Goal: Information Seeking & Learning: Learn about a topic

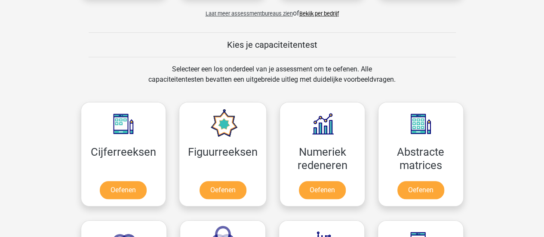
scroll to position [302, 0]
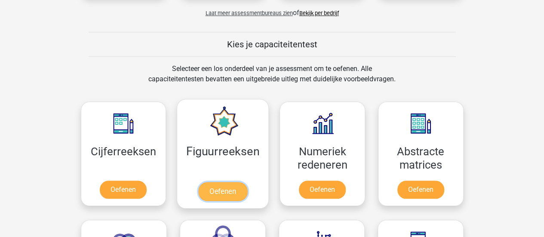
click at [218, 196] on link "Oefenen" at bounding box center [222, 191] width 49 height 19
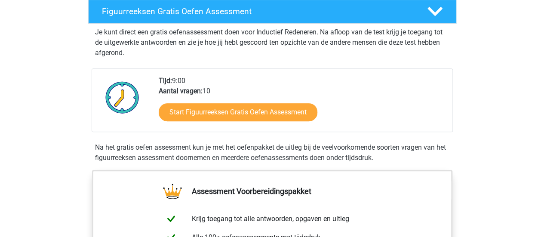
scroll to position [137, 0]
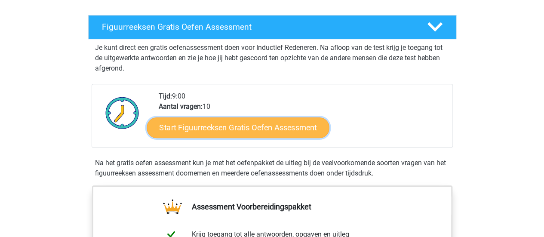
click at [238, 123] on link "Start Figuurreeksen Gratis Oefen Assessment" at bounding box center [238, 127] width 182 height 21
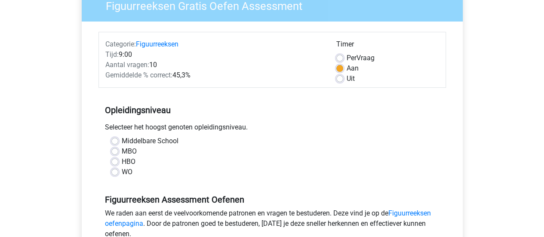
scroll to position [83, 0]
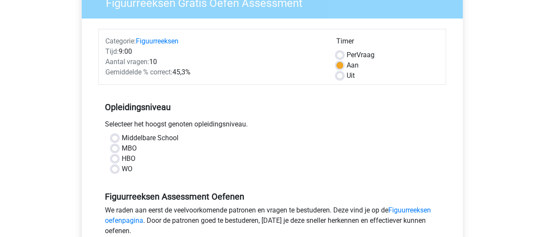
click at [122, 168] on label "WO" at bounding box center [127, 169] width 11 height 10
click at [116, 168] on input "WO" at bounding box center [114, 168] width 7 height 9
radio input "true"
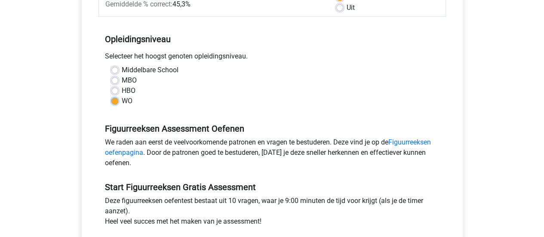
scroll to position [217, 0]
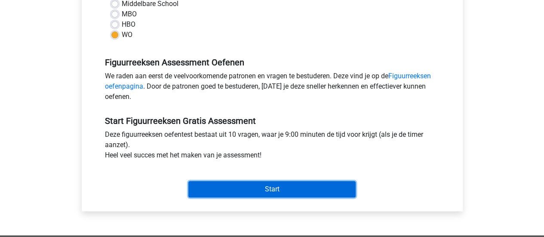
click at [251, 186] on input "Start" at bounding box center [271, 189] width 167 height 16
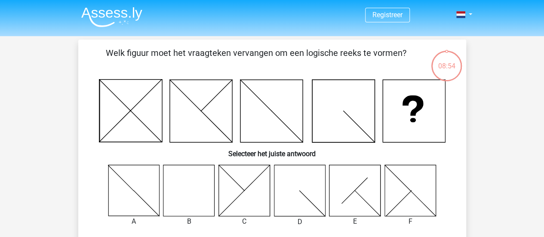
click at [204, 192] on icon at bounding box center [188, 190] width 51 height 51
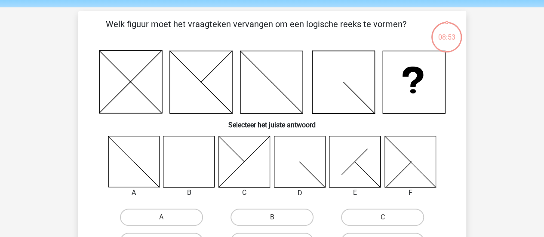
scroll to position [66, 0]
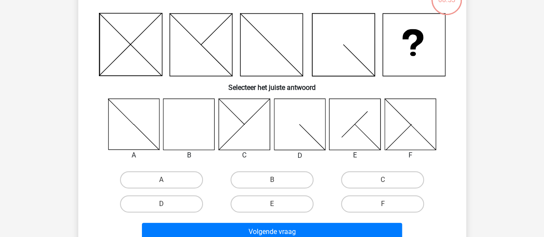
click at [274, 183] on input "B" at bounding box center [275, 183] width 6 height 6
radio input "true"
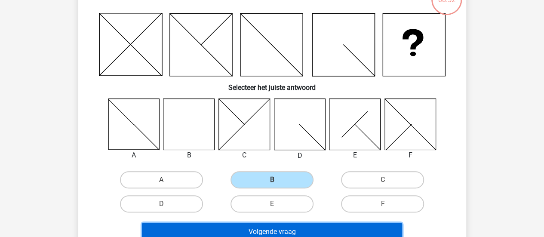
click at [282, 231] on button "Volgende vraag" at bounding box center [272, 232] width 260 height 18
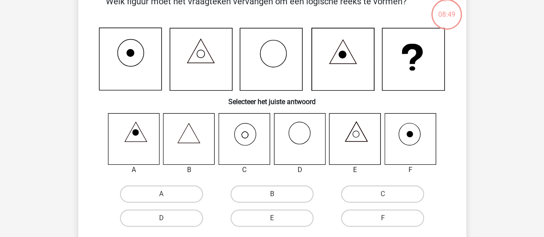
scroll to position [55, 0]
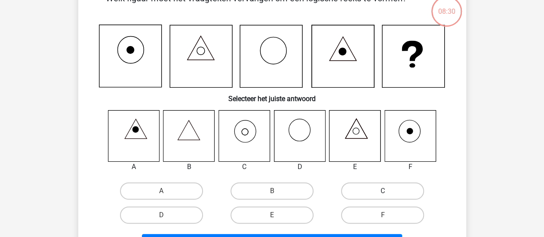
click at [376, 192] on label "C" at bounding box center [382, 190] width 83 height 17
click at [383, 192] on input "C" at bounding box center [386, 194] width 6 height 6
radio input "true"
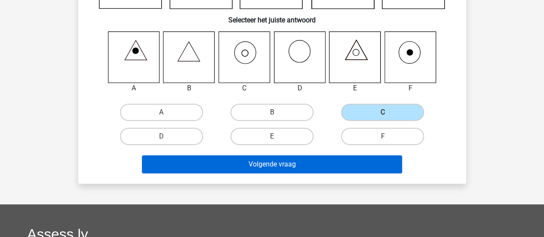
scroll to position [135, 0]
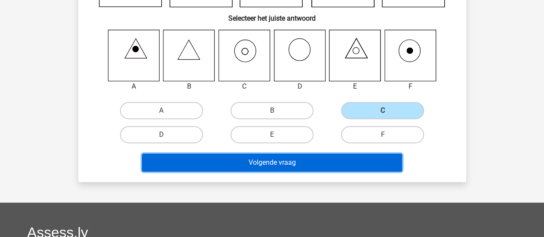
click at [281, 157] on button "Volgende vraag" at bounding box center [272, 163] width 260 height 18
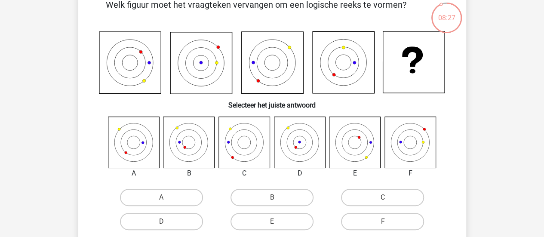
scroll to position [49, 0]
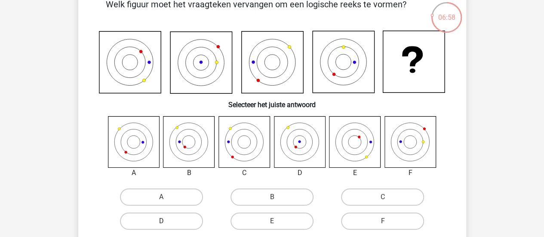
click at [166, 215] on label "D" at bounding box center [161, 221] width 83 height 17
click at [166, 221] on input "D" at bounding box center [164, 224] width 6 height 6
radio input "true"
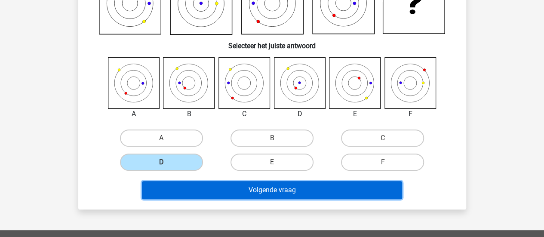
click at [306, 191] on button "Volgende vraag" at bounding box center [272, 190] width 260 height 18
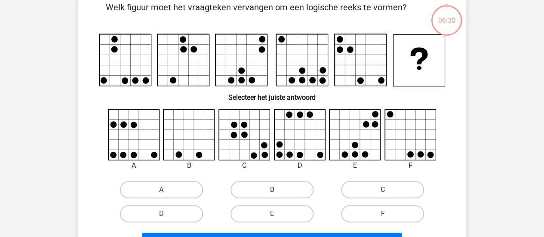
scroll to position [40, 0]
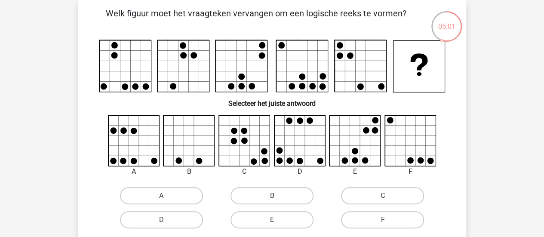
click at [272, 219] on label "E" at bounding box center [272, 219] width 83 height 17
click at [272, 220] on input "E" at bounding box center [275, 223] width 6 height 6
radio input "true"
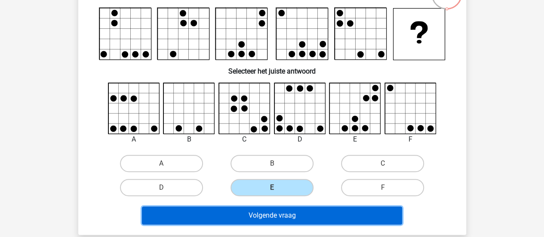
click at [285, 213] on button "Volgende vraag" at bounding box center [272, 215] width 260 height 18
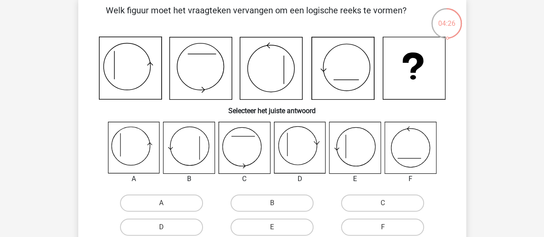
scroll to position [43, 0]
click at [163, 199] on label "A" at bounding box center [161, 202] width 83 height 17
click at [163, 203] on input "A" at bounding box center [164, 206] width 6 height 6
radio input "true"
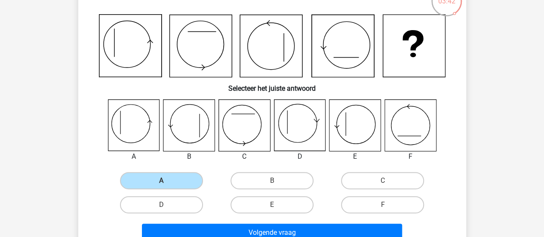
scroll to position [75, 0]
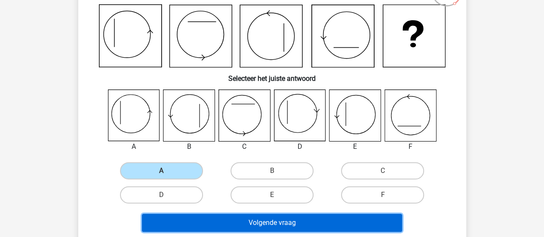
click at [273, 218] on button "Volgende vraag" at bounding box center [272, 223] width 260 height 18
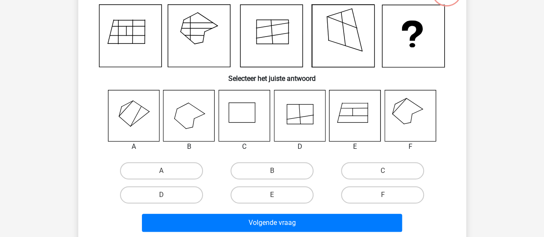
scroll to position [40, 0]
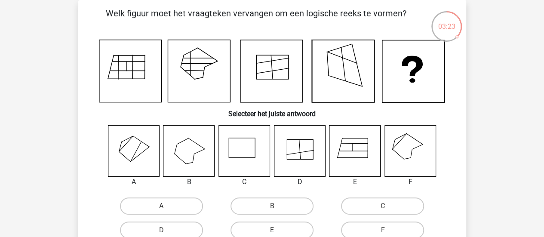
click at [410, 150] on icon at bounding box center [410, 150] width 51 height 51
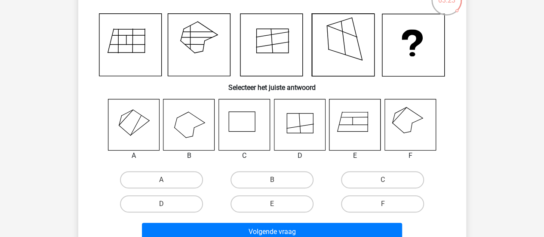
scroll to position [78, 0]
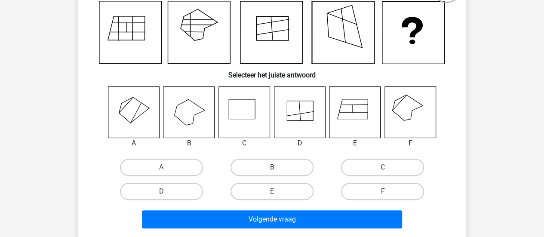
click at [378, 192] on label "F" at bounding box center [382, 191] width 83 height 17
click at [383, 192] on input "F" at bounding box center [386, 194] width 6 height 6
radio input "true"
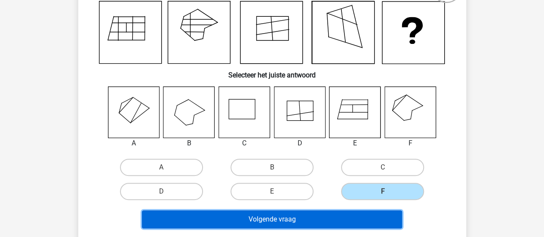
click at [325, 221] on button "Volgende vraag" at bounding box center [272, 219] width 260 height 18
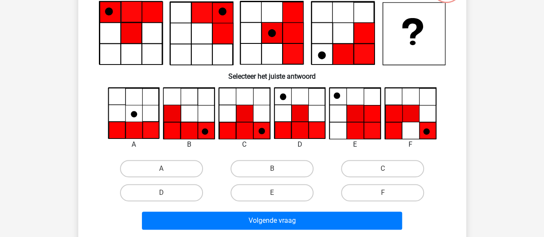
scroll to position [40, 0]
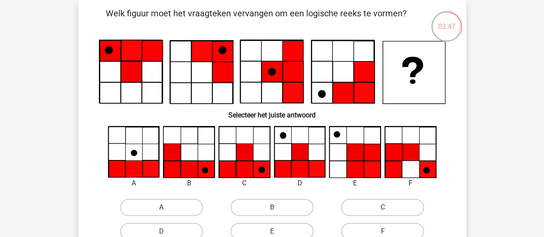
click at [375, 205] on label "C" at bounding box center [382, 207] width 83 height 17
click at [383, 207] on input "C" at bounding box center [386, 210] width 6 height 6
radio input "true"
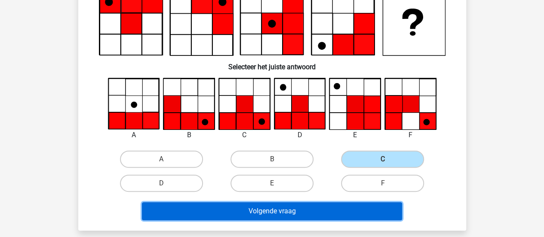
click at [337, 211] on button "Volgende vraag" at bounding box center [272, 211] width 260 height 18
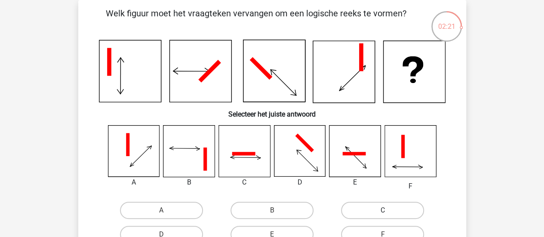
click at [383, 205] on label "C" at bounding box center [382, 210] width 83 height 17
click at [383, 210] on input "C" at bounding box center [386, 213] width 6 height 6
radio input "true"
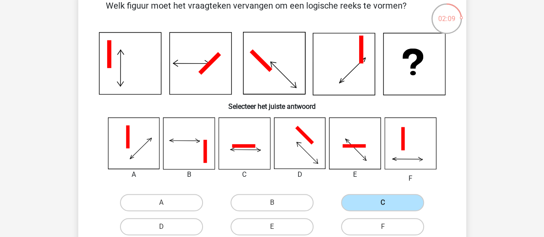
scroll to position [71, 0]
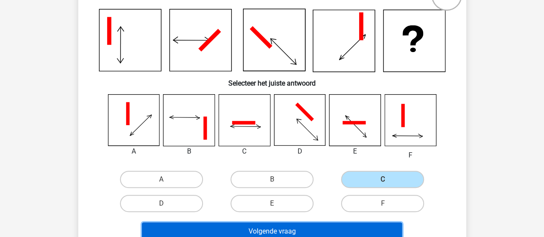
click at [312, 227] on button "Volgende vraag" at bounding box center [272, 231] width 260 height 18
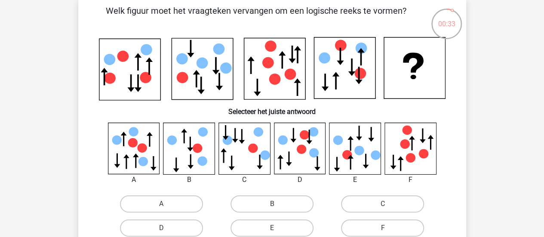
scroll to position [44, 0]
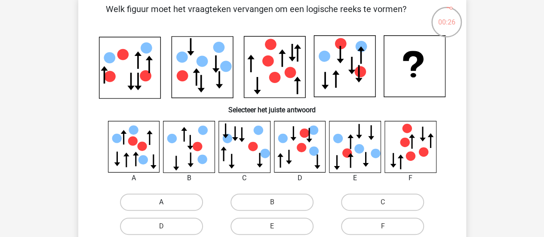
click at [155, 204] on label "A" at bounding box center [161, 202] width 83 height 17
click at [161, 204] on input "A" at bounding box center [164, 205] width 6 height 6
radio input "true"
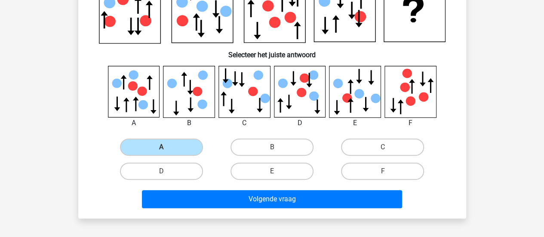
scroll to position [99, 0]
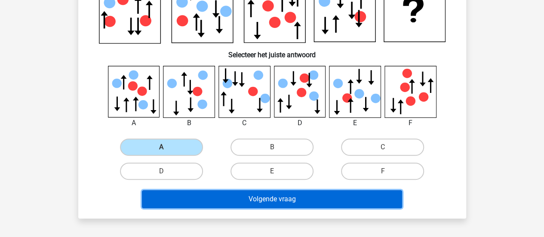
click at [213, 196] on button "Volgende vraag" at bounding box center [272, 199] width 260 height 18
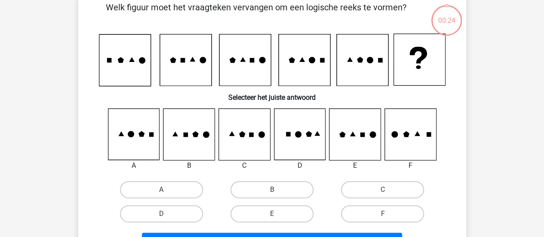
scroll to position [40, 0]
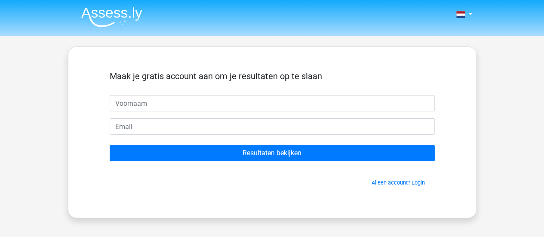
type input "t"
type input "Tessa"
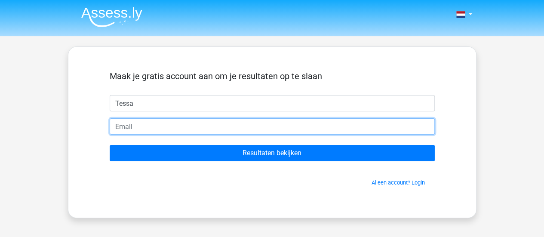
type input "T"
type input "[EMAIL_ADDRESS][DOMAIN_NAME]"
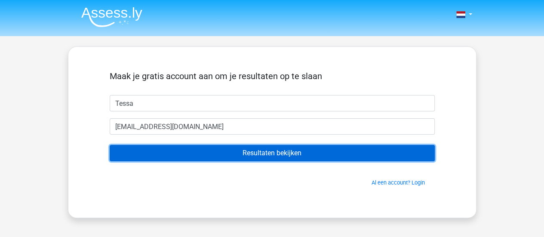
click at [219, 150] on input "Resultaten bekijken" at bounding box center [272, 153] width 325 height 16
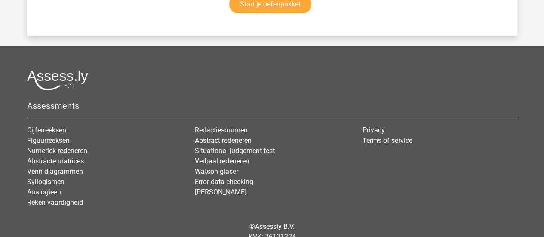
scroll to position [1645, 0]
